Goal: Find specific page/section: Find specific page/section

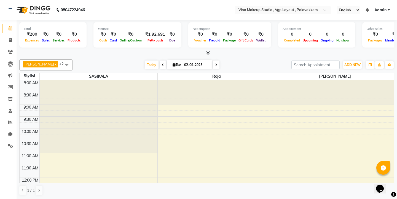
click at [209, 52] on icon at bounding box center [208, 53] width 4 height 4
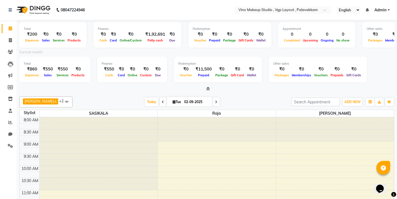
click at [215, 100] on icon at bounding box center [216, 101] width 2 height 3
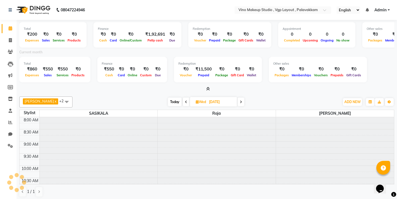
scroll to position [122, 0]
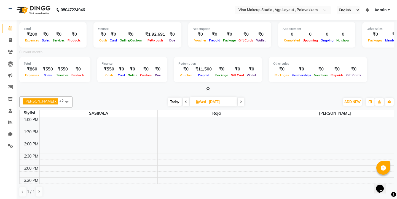
click at [185, 102] on icon at bounding box center [186, 101] width 2 height 3
type input "02-09-2025"
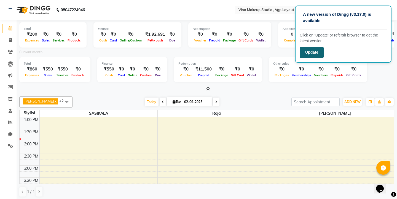
click at [309, 52] on button "Update" at bounding box center [312, 52] width 24 height 11
